Goal: Task Accomplishment & Management: Manage account settings

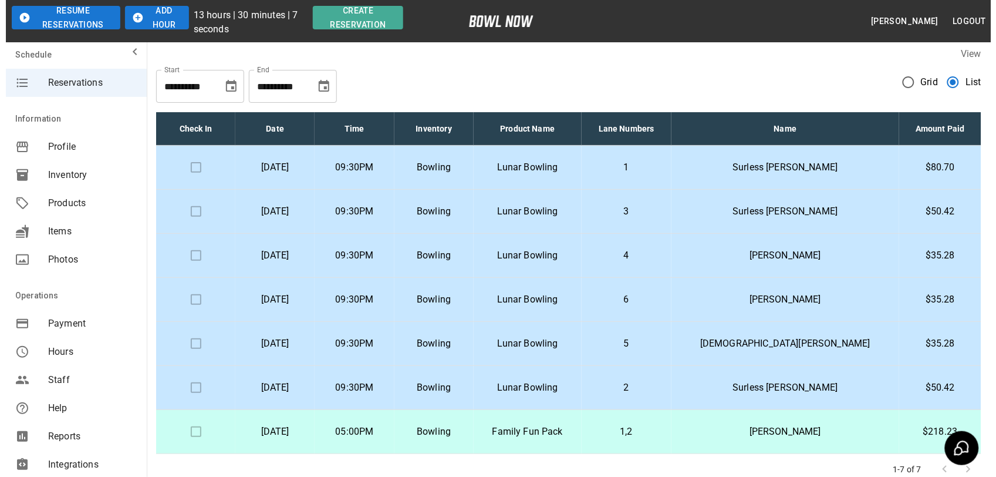
scroll to position [73, 0]
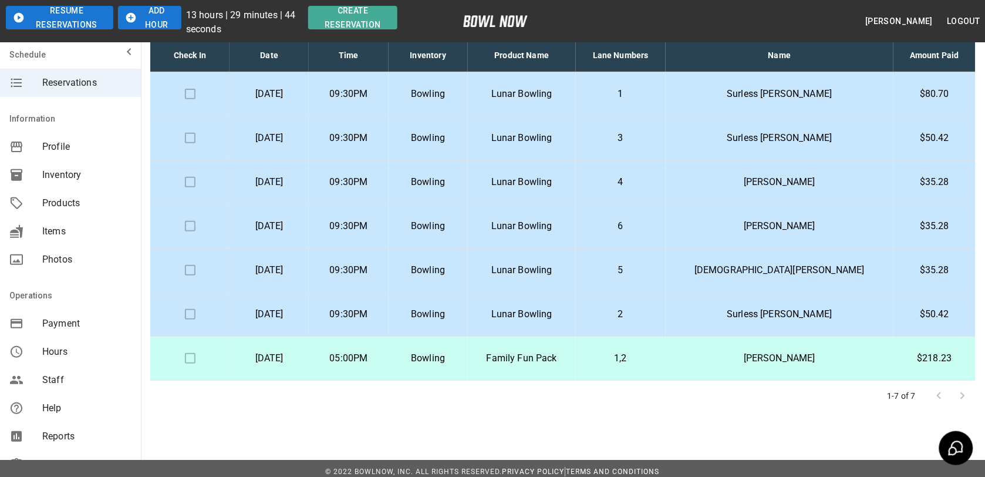
click at [666, 84] on td "1" at bounding box center [621, 94] width 90 height 44
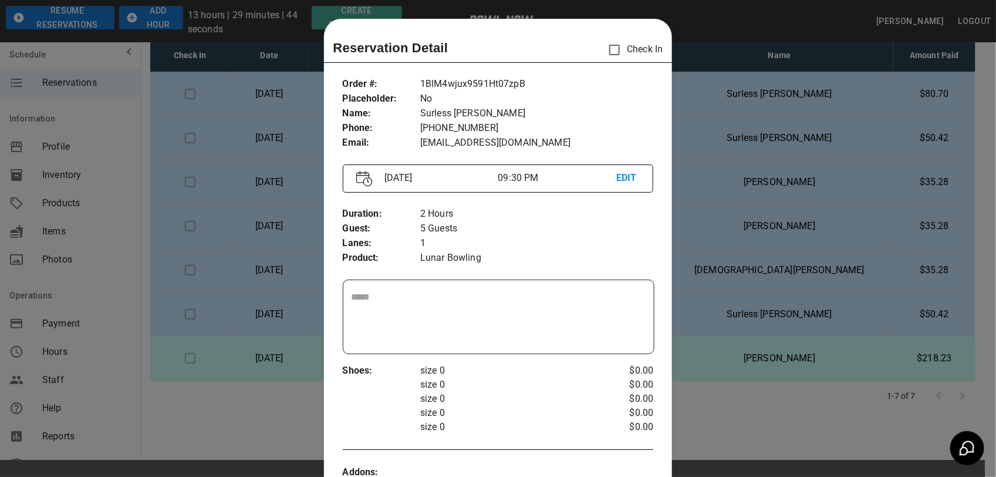
scroll to position [19, 0]
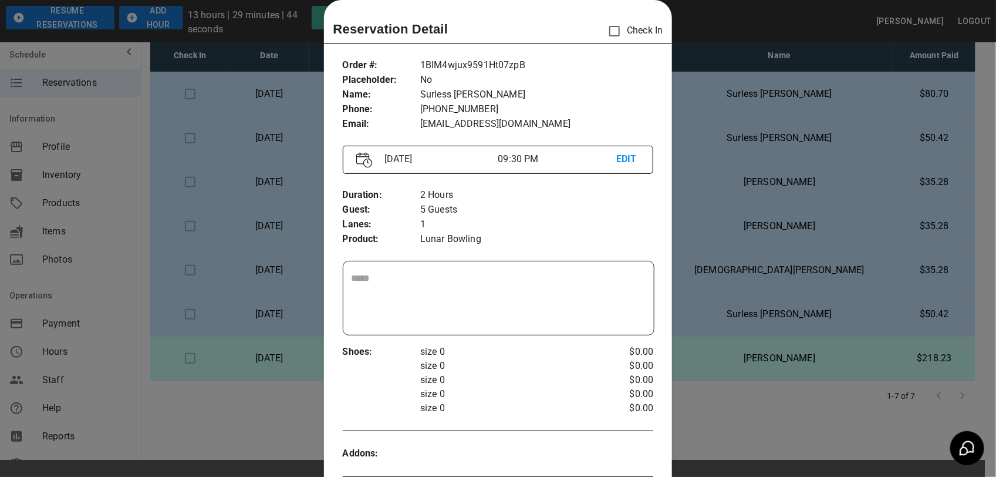
drag, startPoint x: 741, startPoint y: 160, endPoint x: 743, endPoint y: 169, distance: 9.5
click at [743, 163] on div at bounding box center [498, 238] width 996 height 477
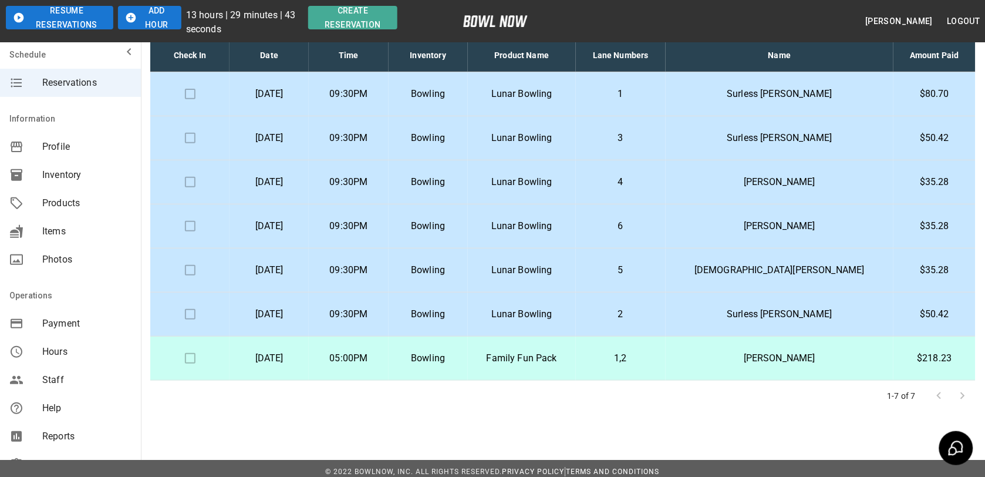
click at [666, 147] on td "3" at bounding box center [621, 138] width 90 height 44
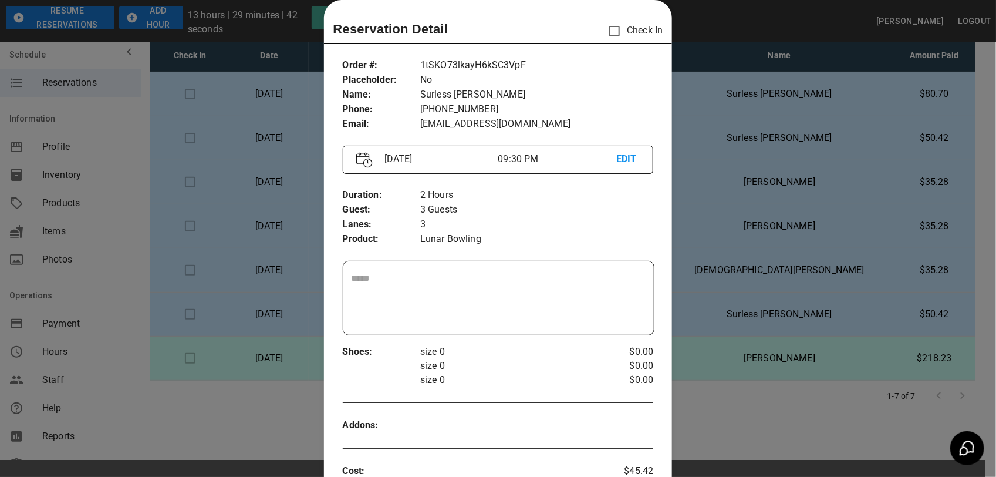
click at [727, 157] on div at bounding box center [498, 238] width 996 height 477
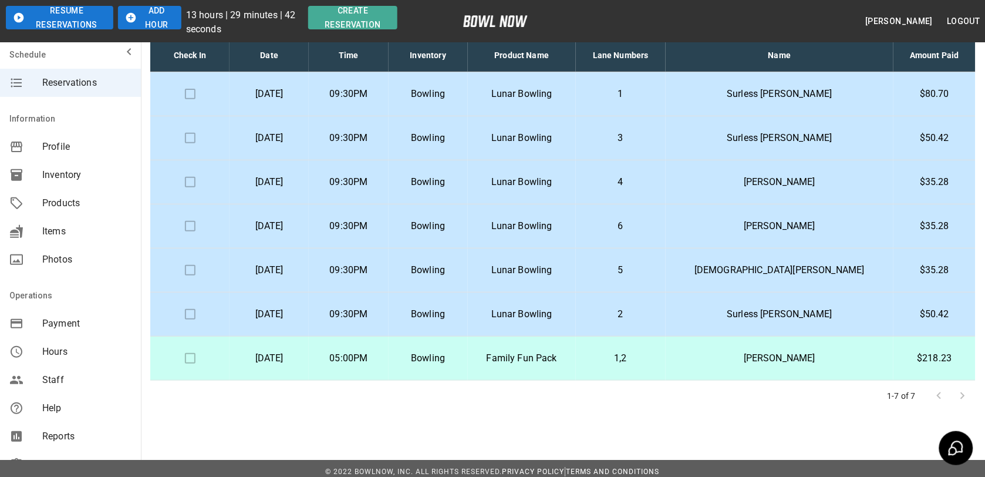
click at [656, 315] on p "2" at bounding box center [620, 314] width 71 height 14
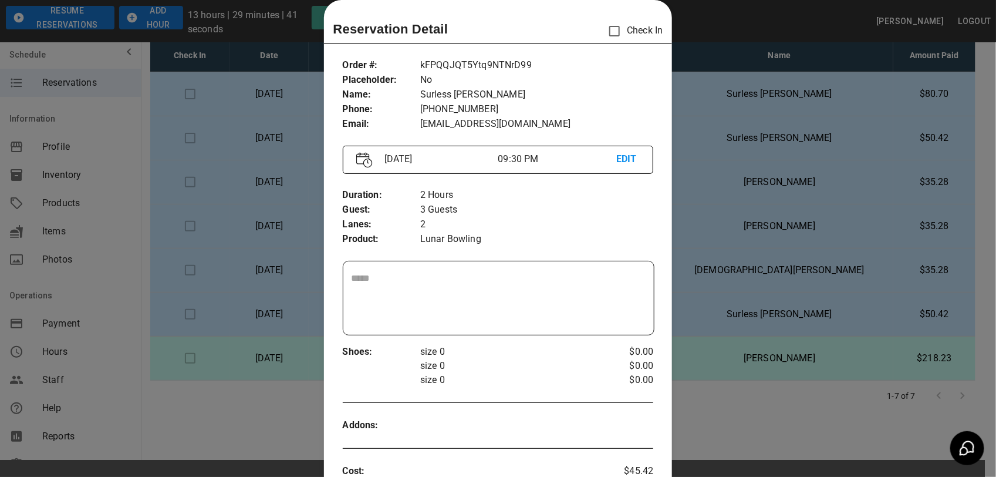
click at [723, 169] on div at bounding box center [498, 238] width 996 height 477
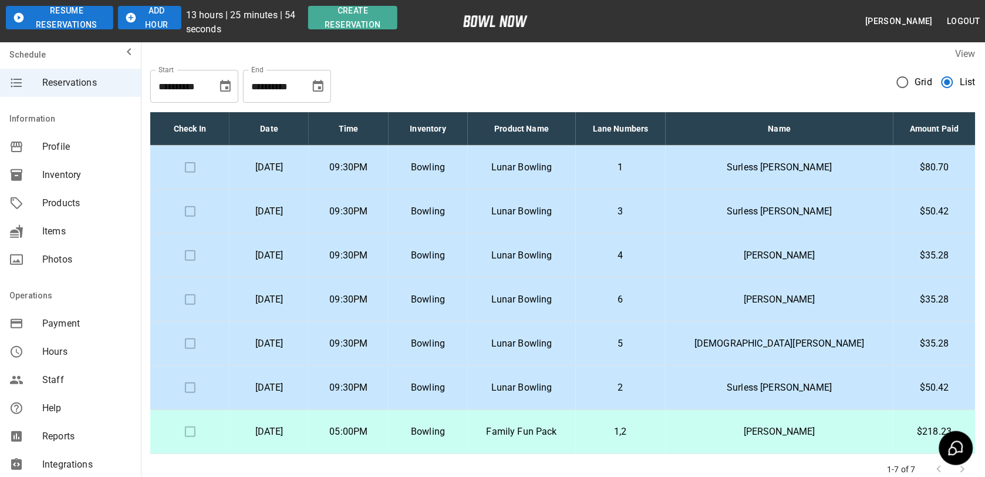
click at [893, 386] on td "$50.42" at bounding box center [934, 388] width 82 height 44
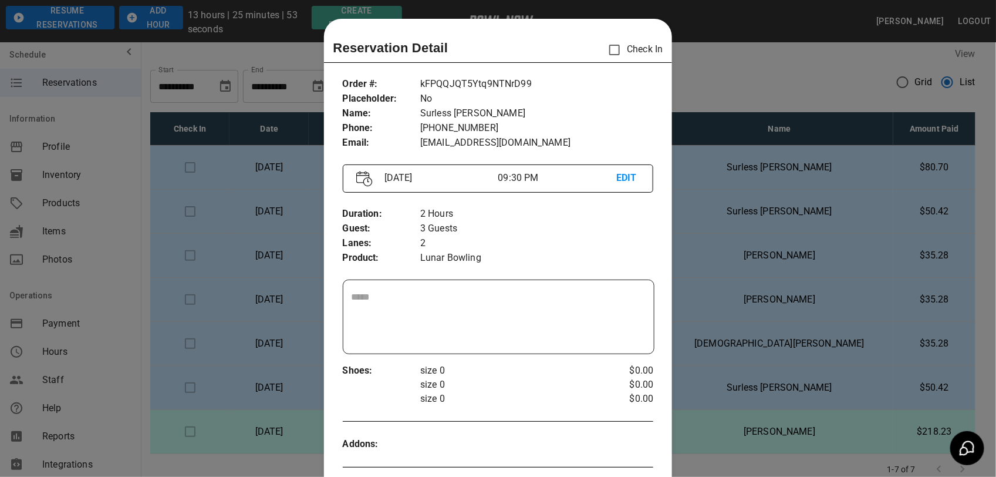
scroll to position [19, 0]
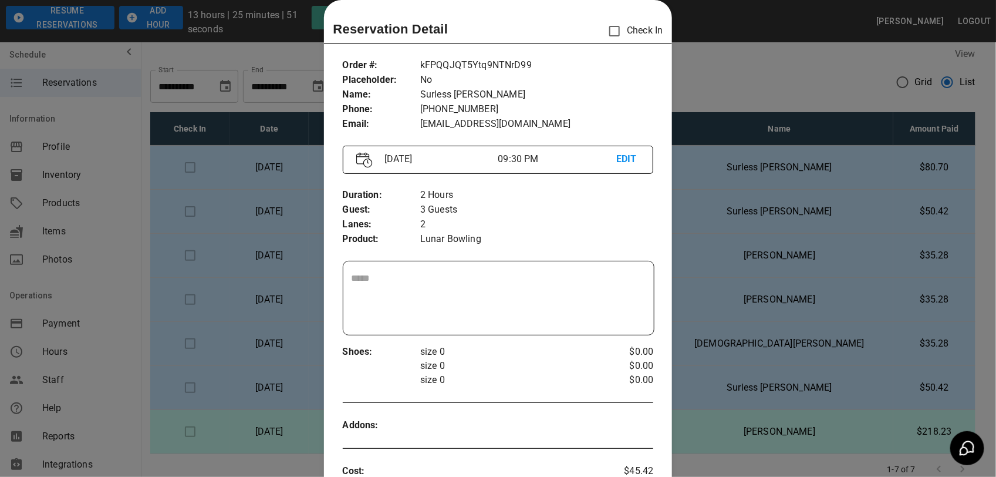
click at [815, 350] on div at bounding box center [498, 238] width 996 height 477
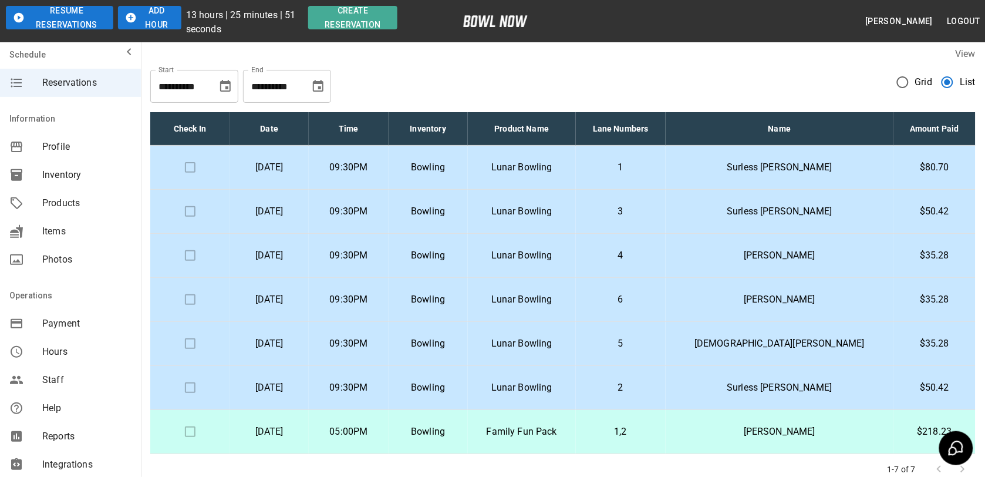
click at [814, 344] on p "[DEMOGRAPHIC_DATA][PERSON_NAME]" at bounding box center [779, 343] width 209 height 14
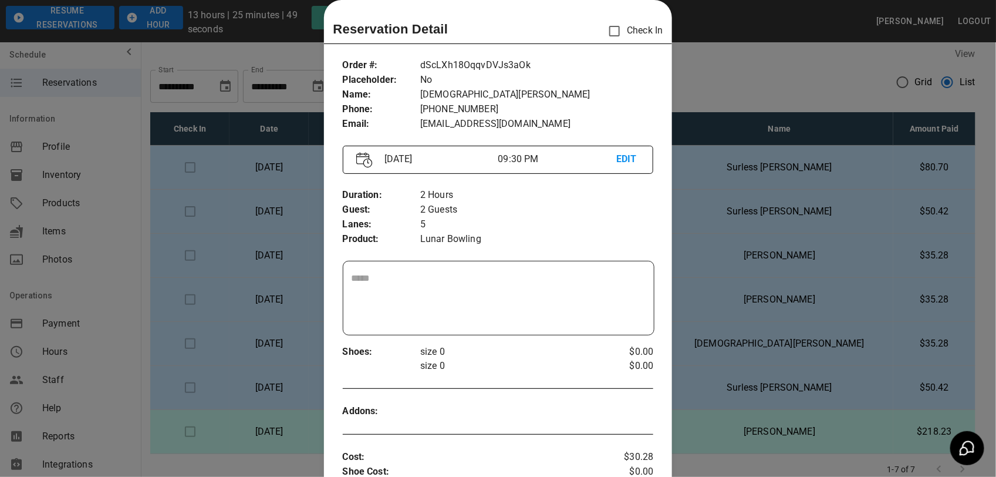
click at [744, 305] on div at bounding box center [498, 238] width 996 height 477
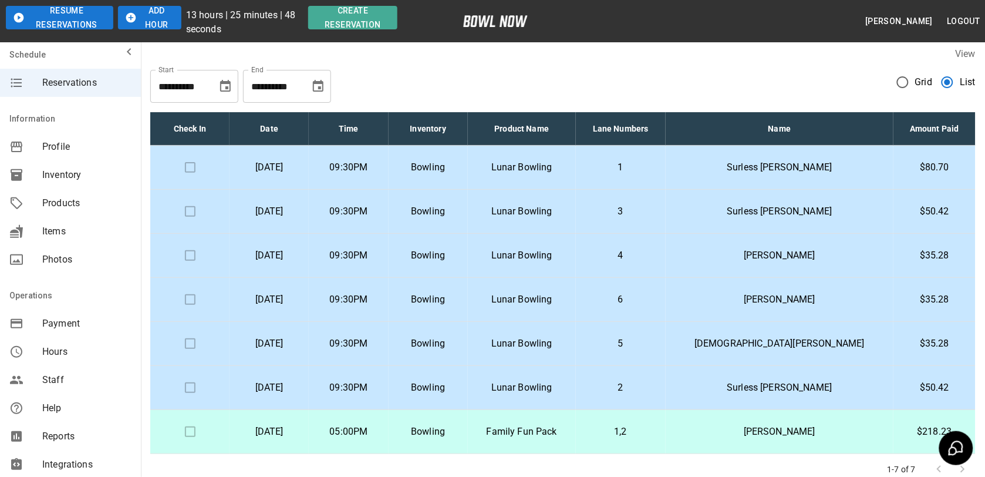
click at [656, 300] on p "6" at bounding box center [620, 299] width 71 height 14
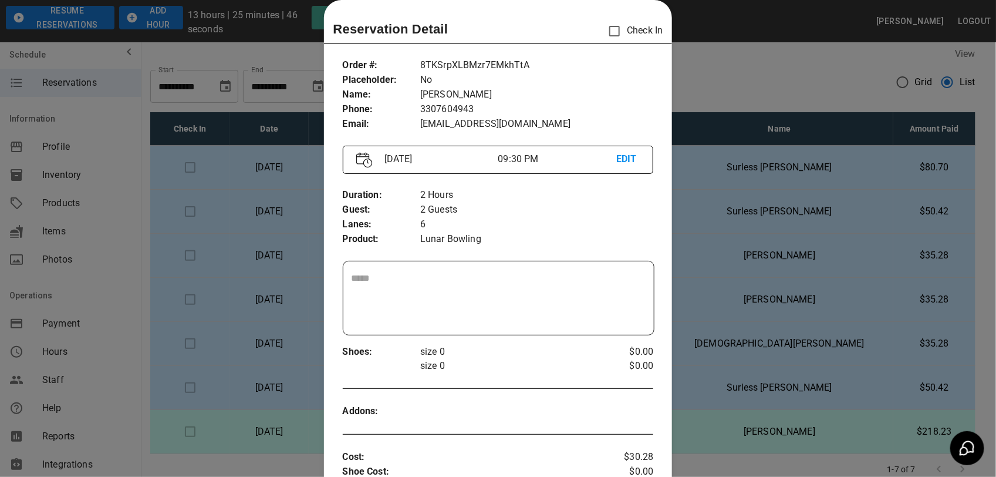
click at [814, 258] on div at bounding box center [498, 238] width 996 height 477
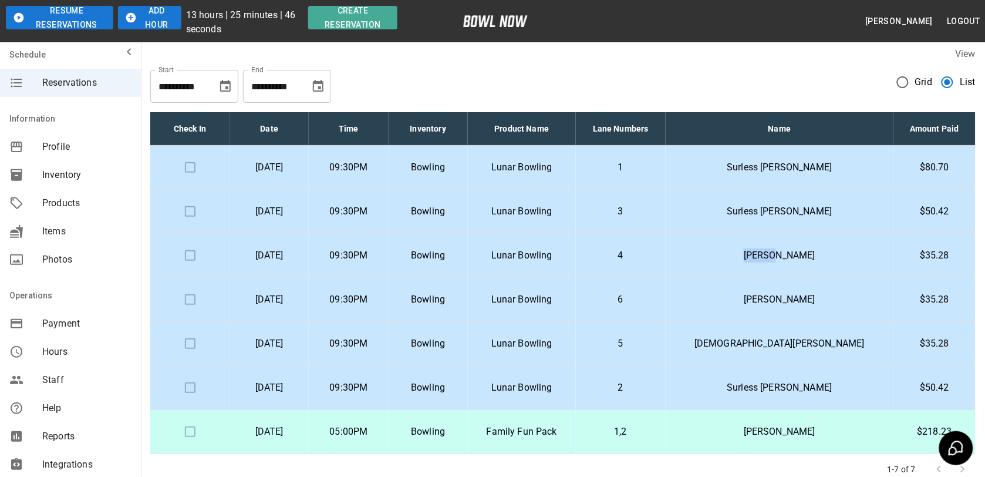
click at [814, 257] on p "[PERSON_NAME]" at bounding box center [779, 255] width 209 height 14
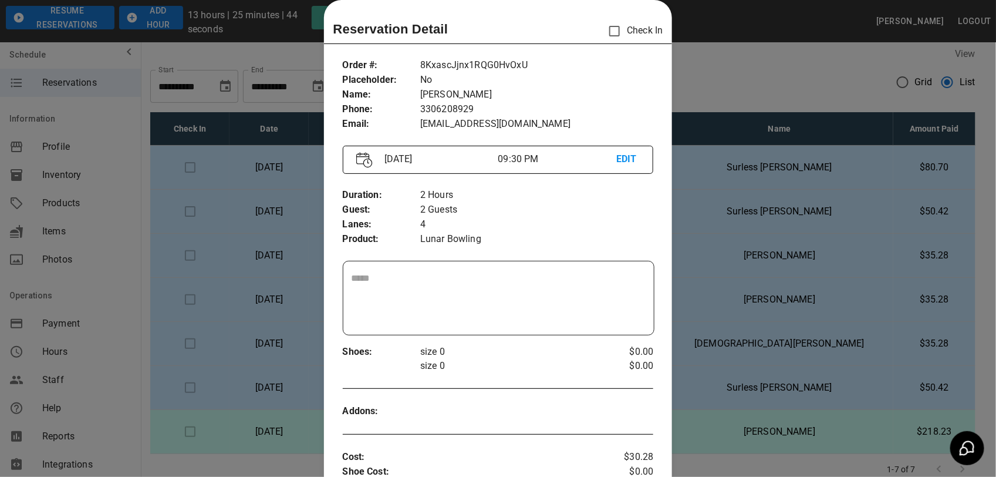
click at [720, 223] on div at bounding box center [498, 238] width 996 height 477
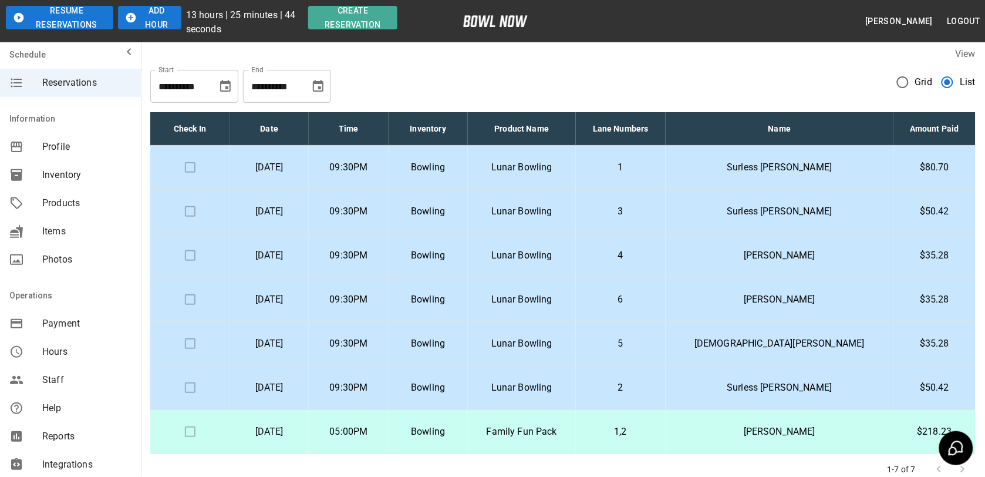
click at [656, 217] on p "3" at bounding box center [620, 211] width 71 height 14
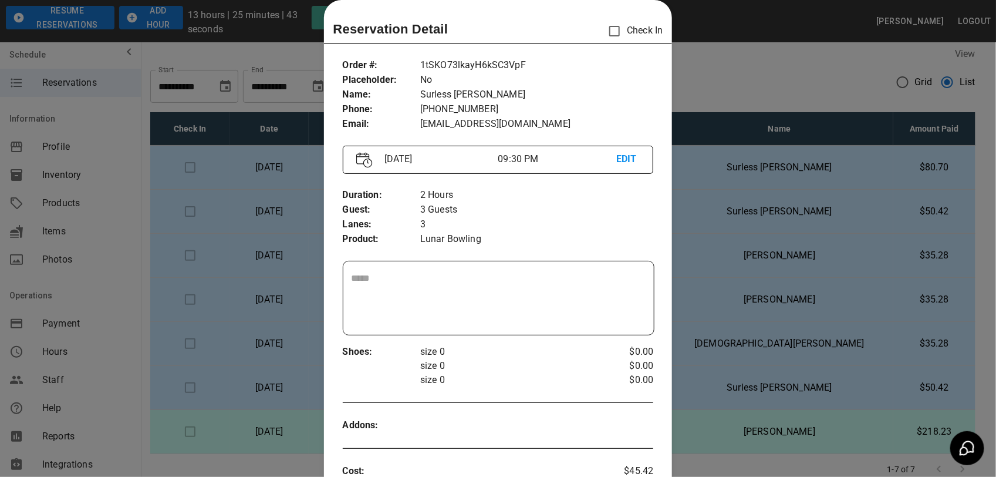
click at [841, 271] on div at bounding box center [498, 238] width 996 height 477
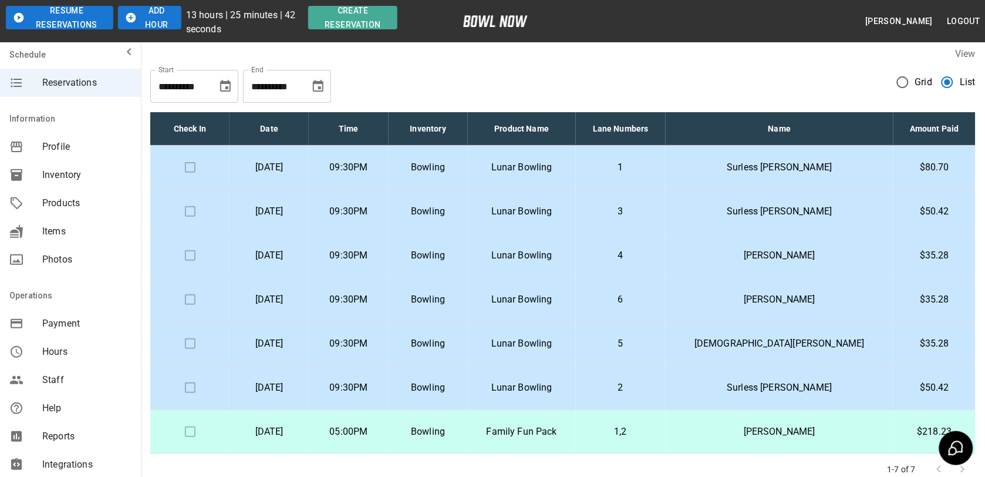
click at [813, 166] on p "Surless [PERSON_NAME]" at bounding box center [779, 167] width 209 height 14
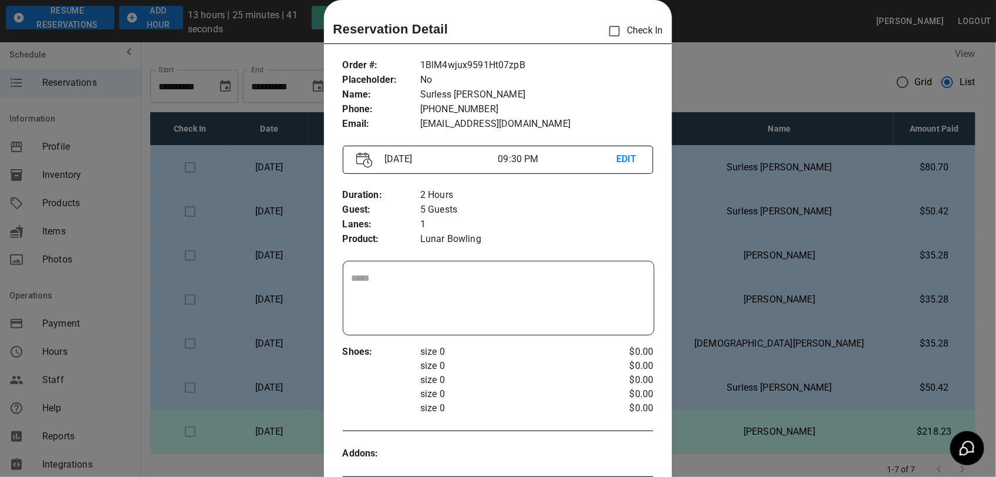
click at [750, 217] on div at bounding box center [498, 238] width 996 height 477
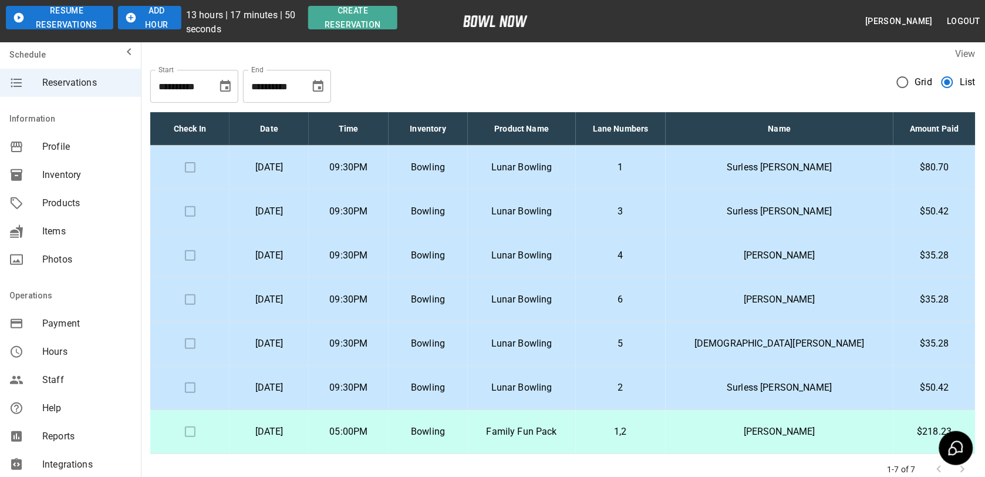
click at [917, 382] on p "$50.42" at bounding box center [934, 387] width 63 height 14
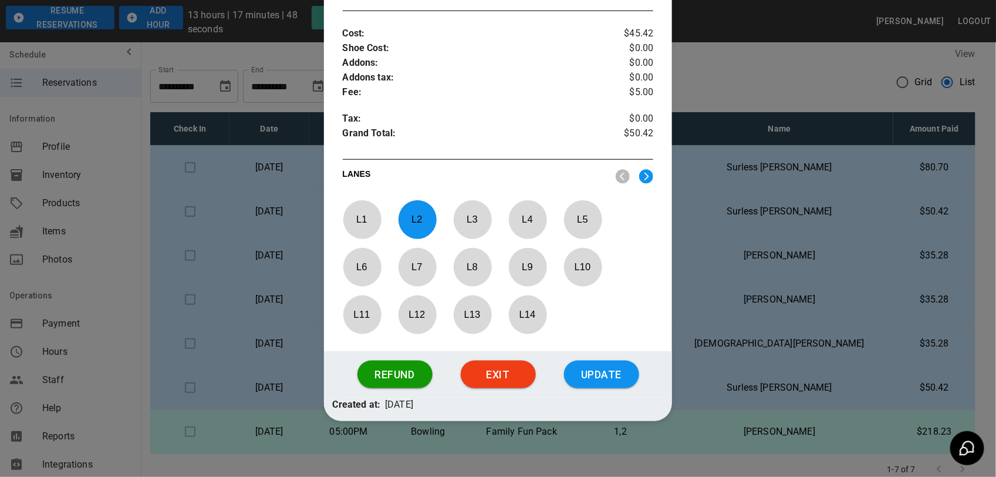
scroll to position [461, 0]
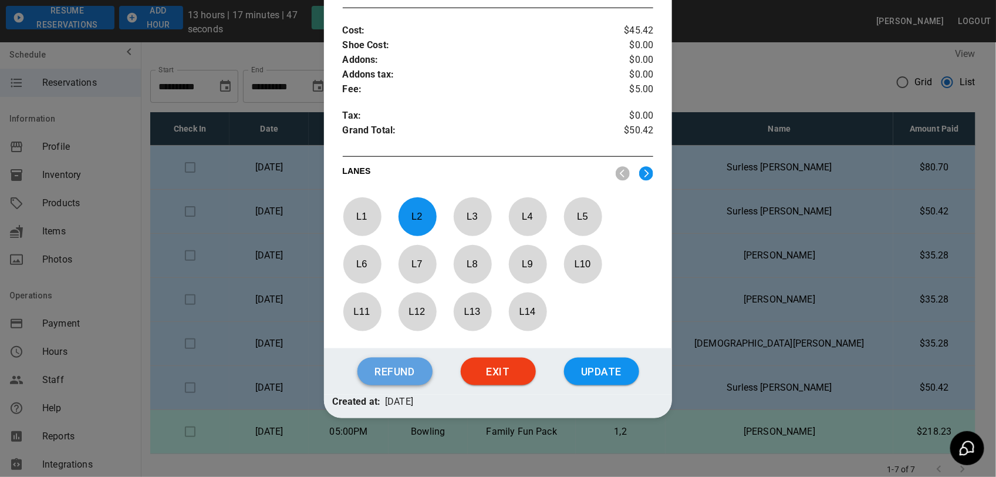
click at [395, 369] on button "Refund" at bounding box center [395, 372] width 75 height 28
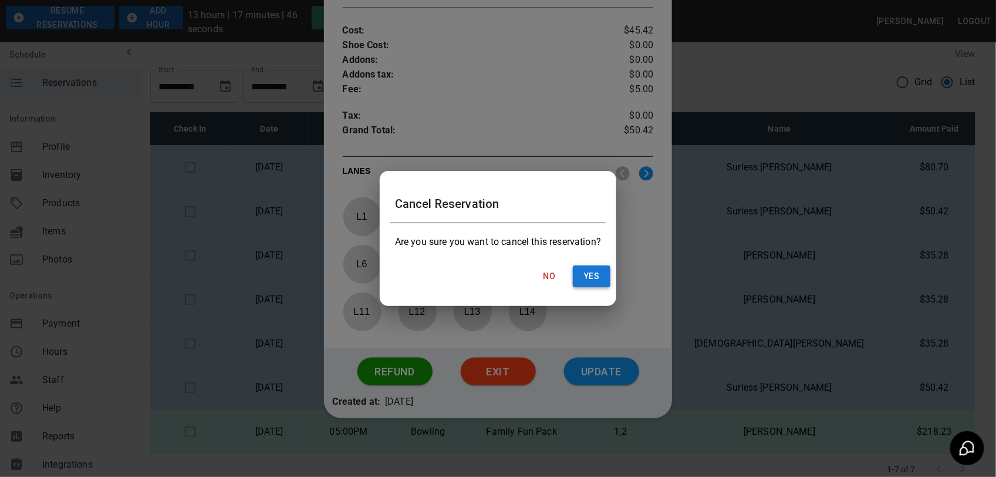
click at [589, 274] on button "Yes" at bounding box center [592, 276] width 38 height 22
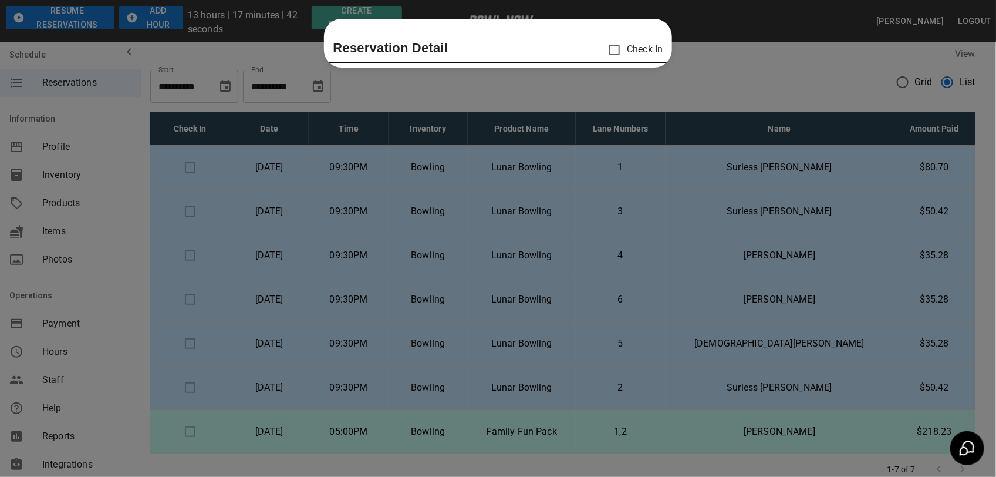
scroll to position [0, 0]
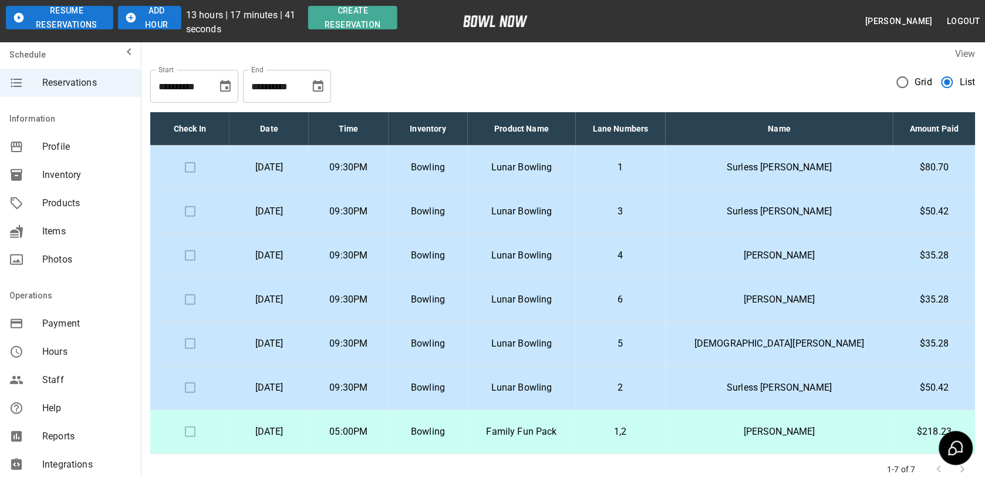
click at [617, 45] on div "**********" at bounding box center [563, 266] width 844 height 456
click at [825, 391] on p "Surless [PERSON_NAME]" at bounding box center [779, 387] width 209 height 14
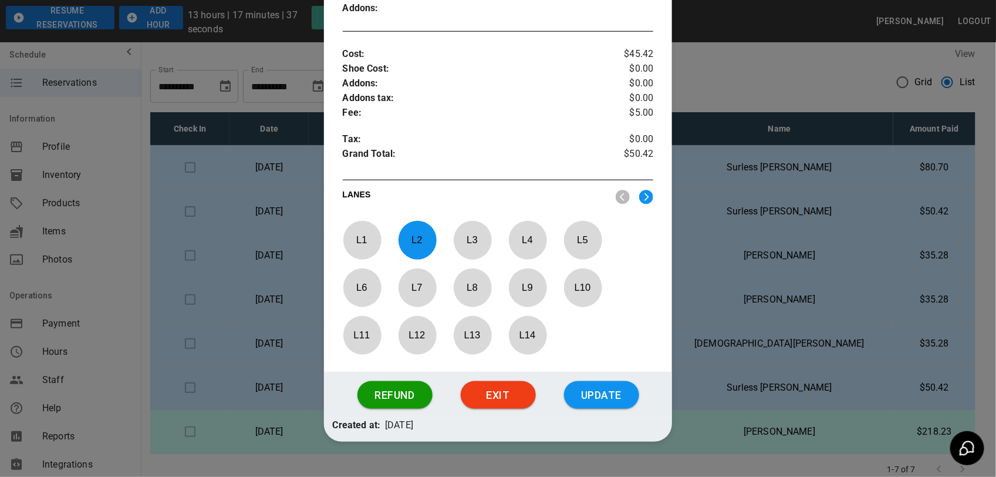
scroll to position [459, 0]
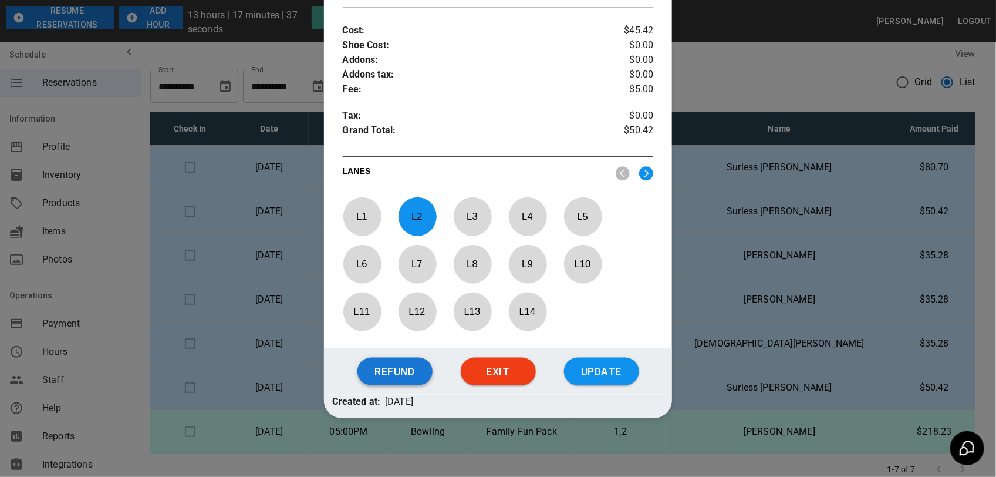
click at [399, 382] on button "Refund" at bounding box center [395, 372] width 75 height 28
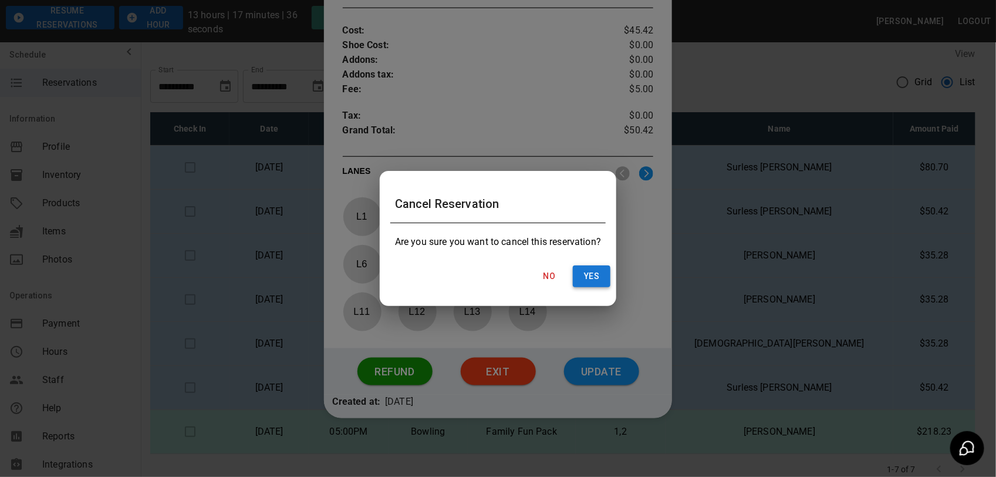
click at [599, 279] on button "Yes" at bounding box center [592, 276] width 38 height 22
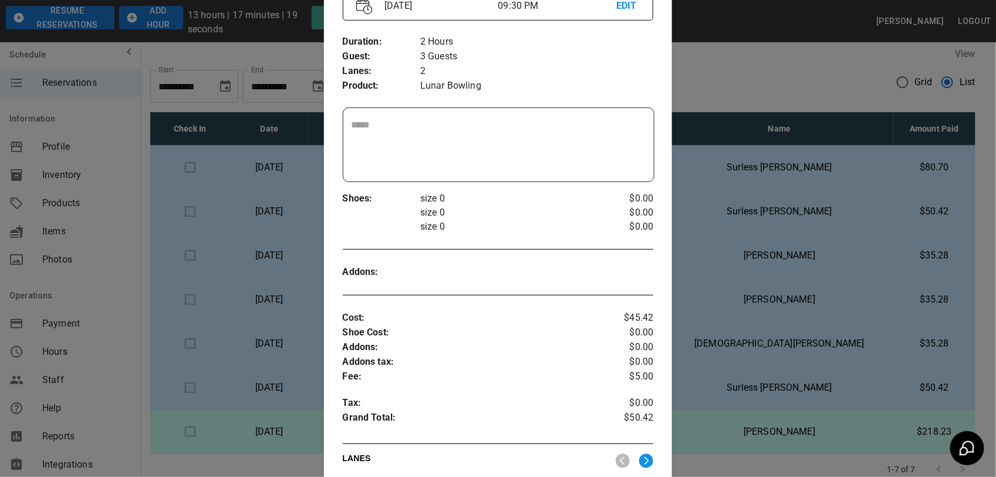
scroll to position [166, 0]
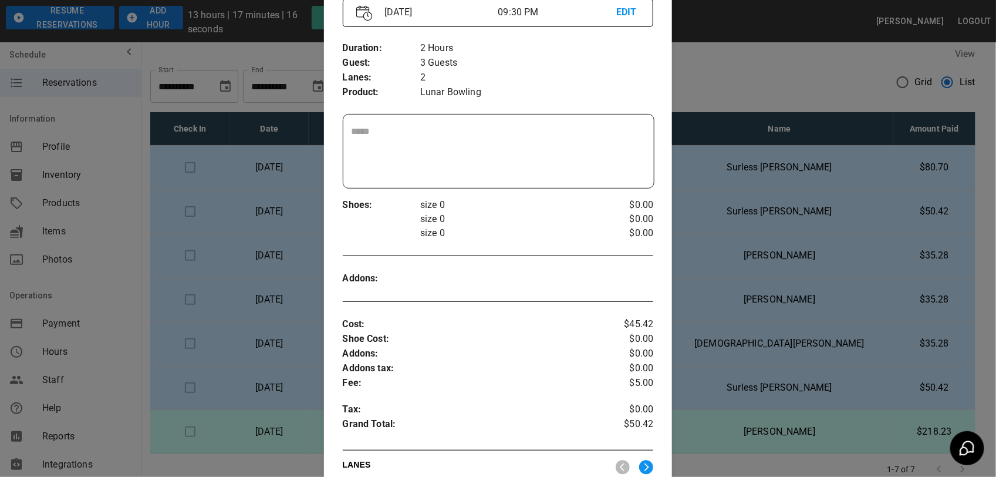
click at [817, 171] on div at bounding box center [498, 238] width 996 height 477
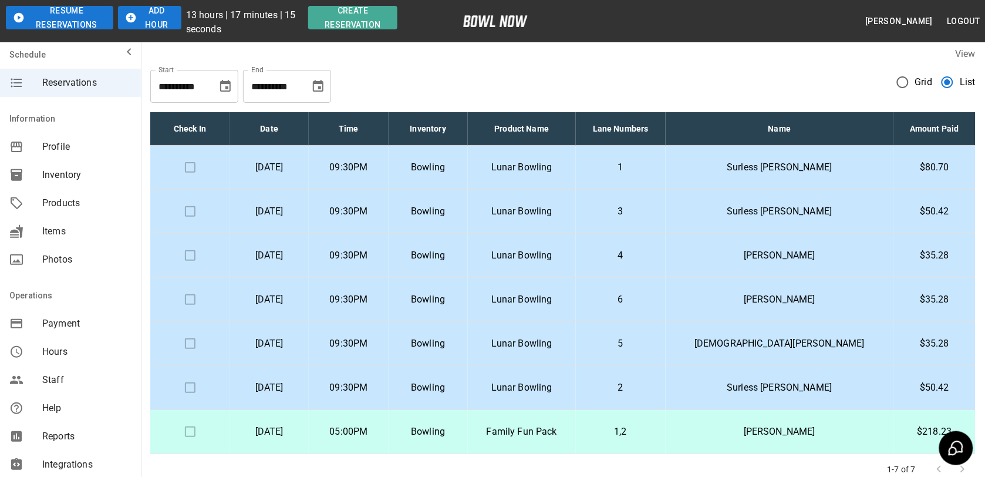
click at [817, 171] on p "Surless [PERSON_NAME]" at bounding box center [779, 167] width 209 height 14
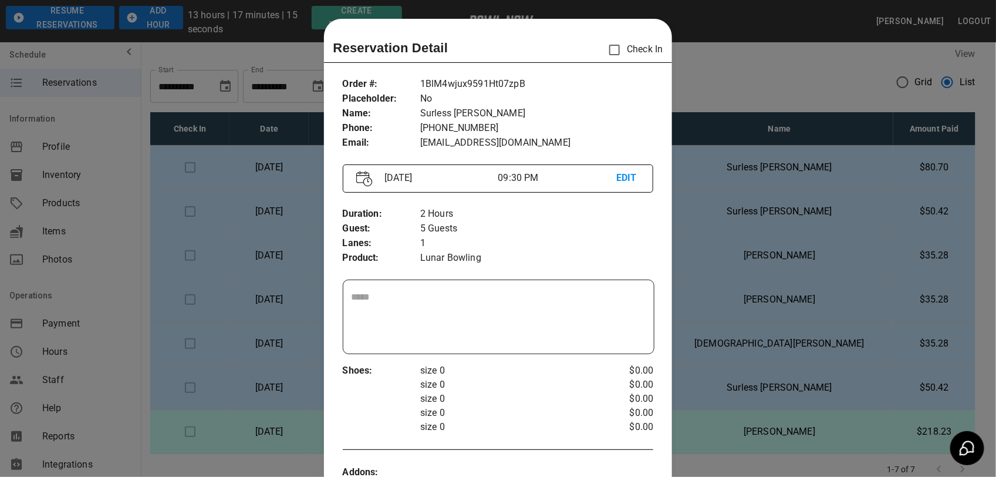
scroll to position [19, 0]
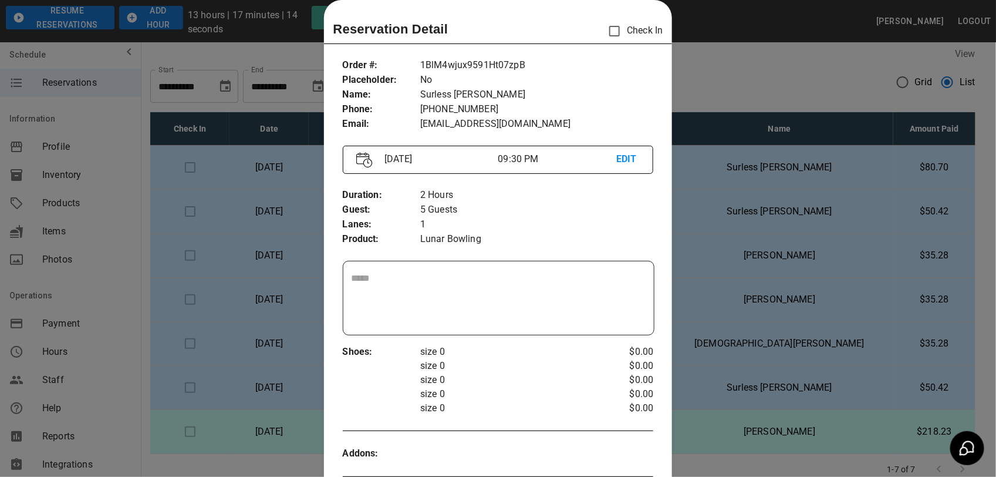
click at [835, 168] on div at bounding box center [498, 238] width 996 height 477
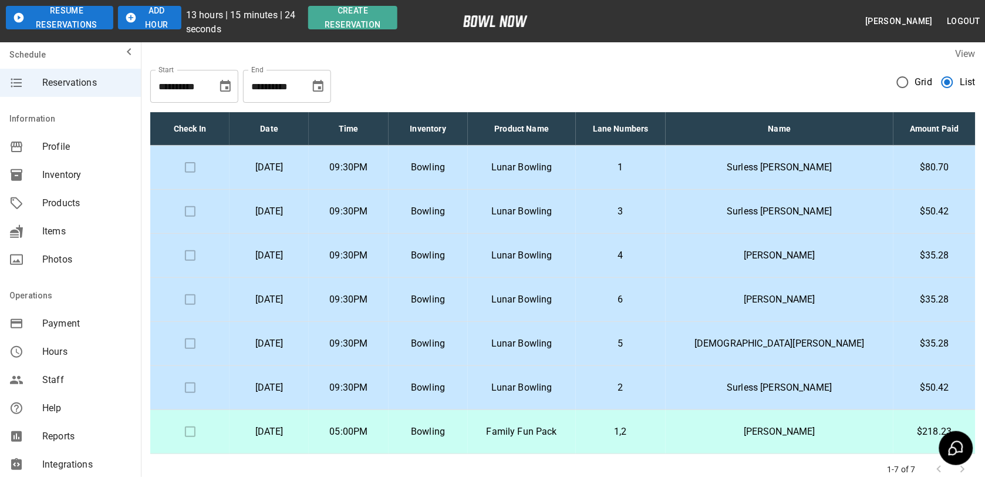
click at [807, 252] on p "[PERSON_NAME]" at bounding box center [779, 255] width 209 height 14
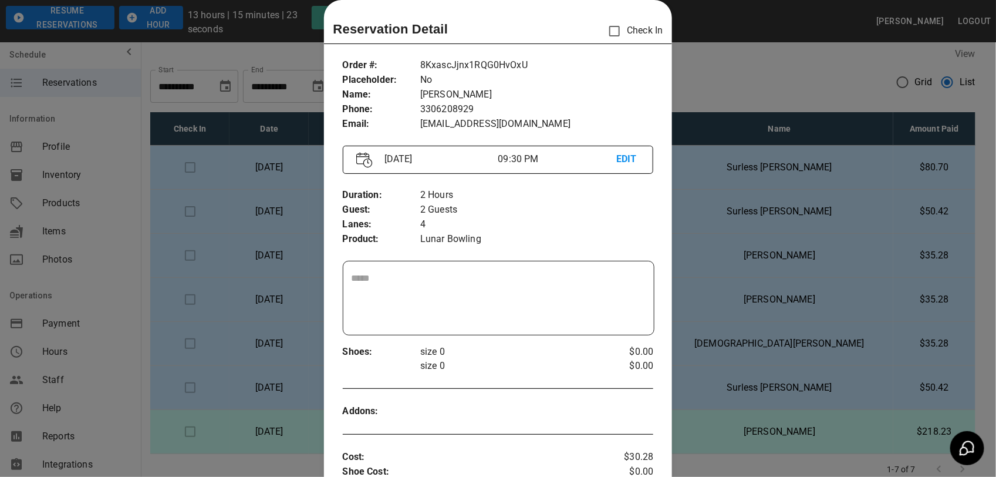
click at [706, 229] on div at bounding box center [498, 238] width 996 height 477
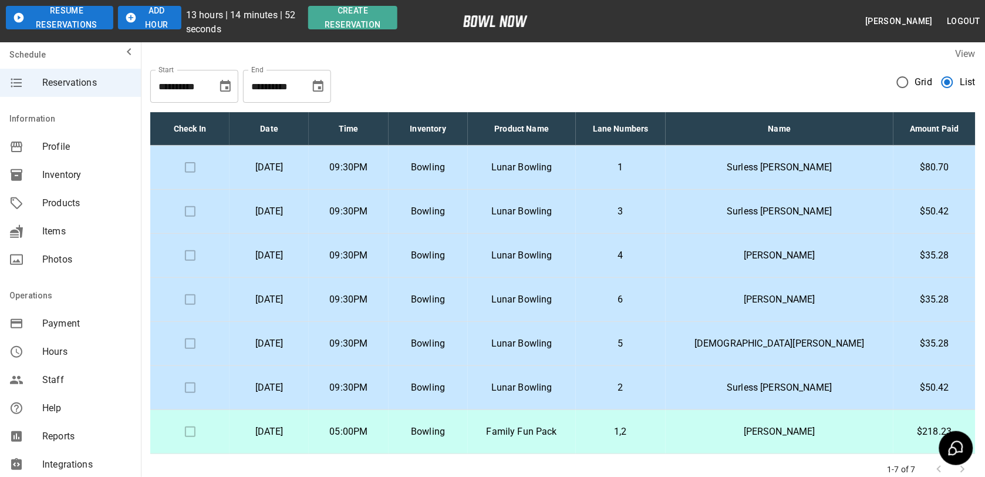
click at [843, 338] on p "[DEMOGRAPHIC_DATA][PERSON_NAME]" at bounding box center [779, 343] width 209 height 14
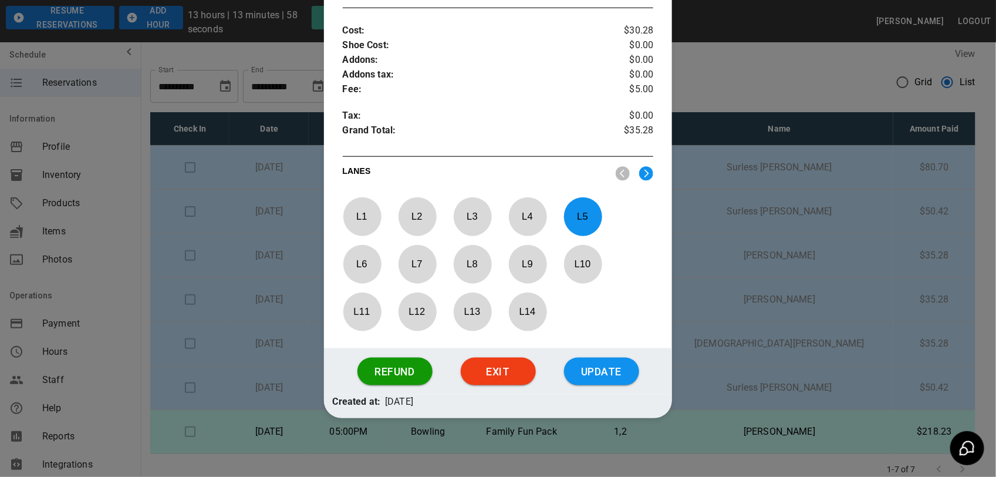
click at [606, 360] on button "Update" at bounding box center [601, 372] width 75 height 28
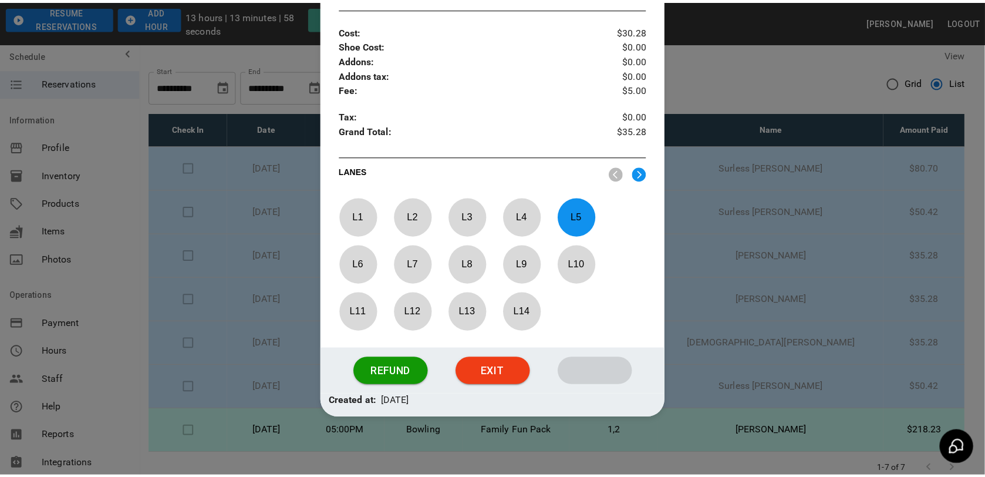
scroll to position [388, 0]
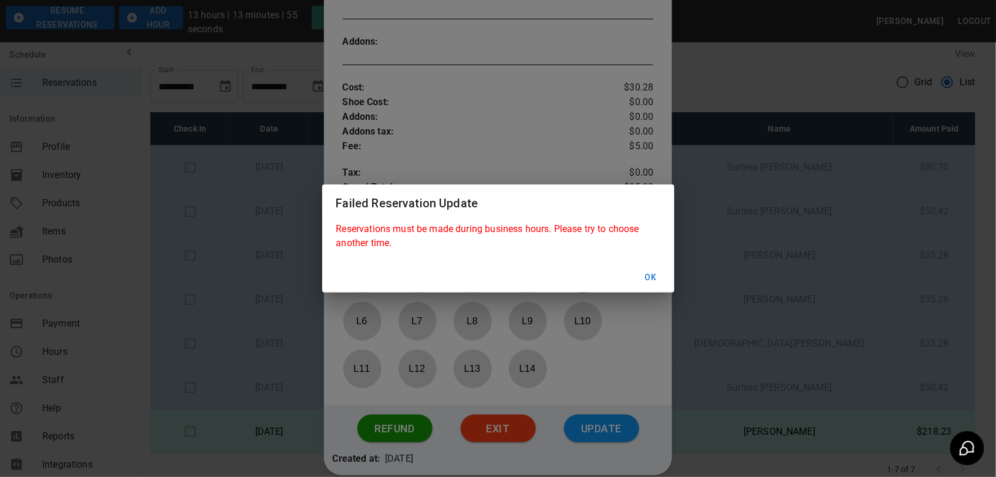
drag, startPoint x: 652, startPoint y: 263, endPoint x: 653, endPoint y: 274, distance: 11.3
click at [652, 270] on div "Ok" at bounding box center [498, 277] width 352 height 31
click at [653, 274] on button "Ok" at bounding box center [651, 278] width 38 height 22
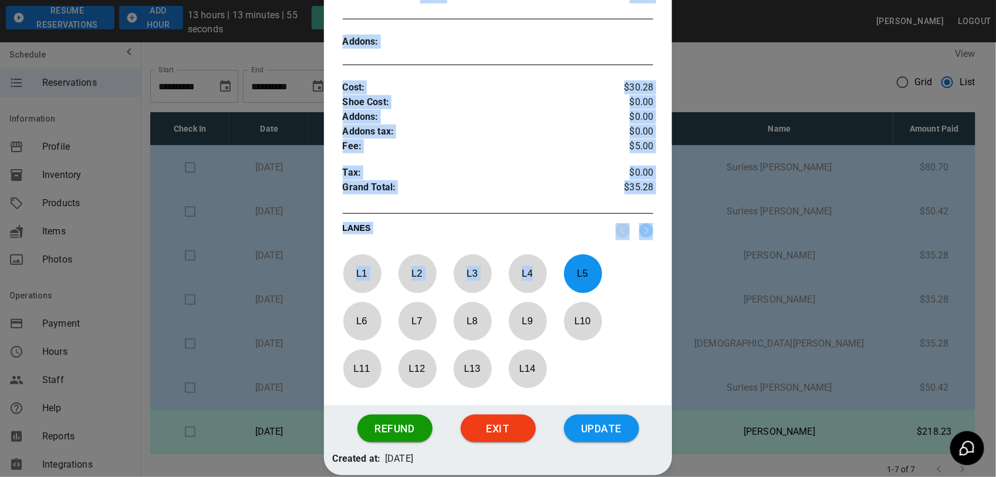
drag, startPoint x: 665, startPoint y: 264, endPoint x: 676, endPoint y: 257, distance: 12.7
click at [669, 261] on div "Reservation Detail Check In Order # : Placeholder : Name : Phone : Email : dScL…" at bounding box center [498, 238] width 996 height 477
click at [680, 257] on div at bounding box center [498, 238] width 996 height 477
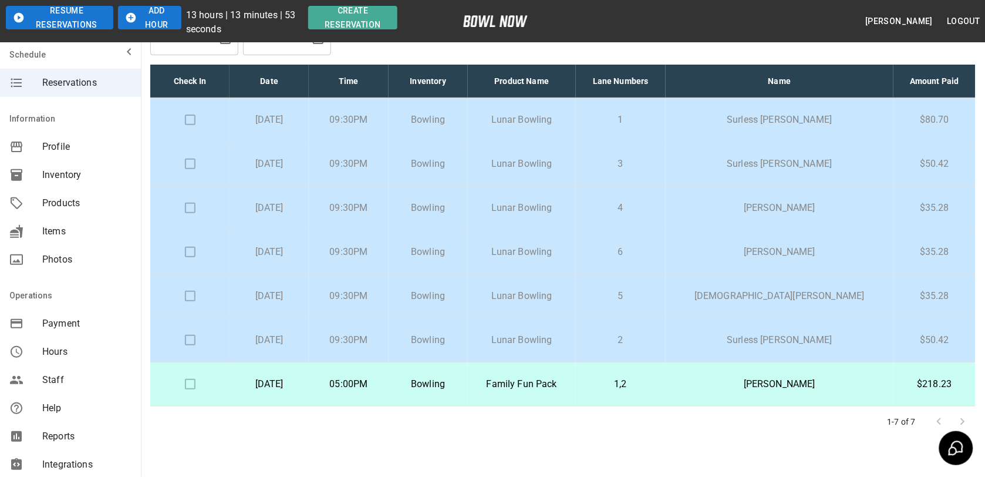
scroll to position [73, 0]
